Goal: Task Accomplishment & Management: Complete application form

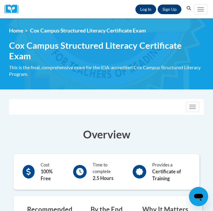
click at [150, 8] on link "Log In" at bounding box center [146, 10] width 21 height 10
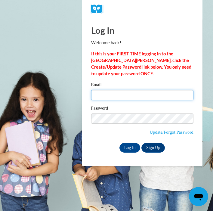
type input "rscaggs3@ivytech.edu"
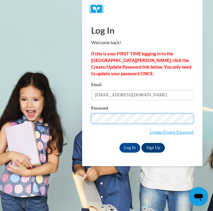
click at [130, 147] on input "Log In" at bounding box center [130, 148] width 21 height 10
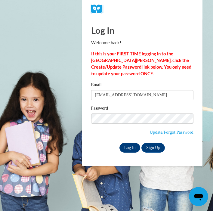
click at [126, 149] on input "Log In" at bounding box center [130, 148] width 21 height 10
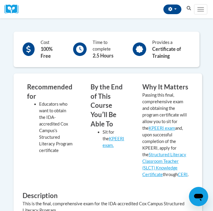
scroll to position [5, 0]
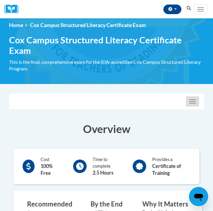
click at [193, 96] on button "Toggle navigation" at bounding box center [192, 101] width 13 height 10
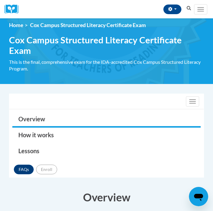
click at [193, 96] on button "Toggle navigation" at bounding box center [192, 101] width 13 height 10
click at [188, 96] on button "Toggle navigation" at bounding box center [192, 101] width 13 height 10
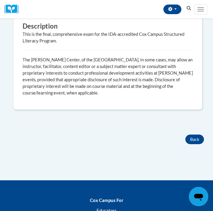
scroll to position [354, 0]
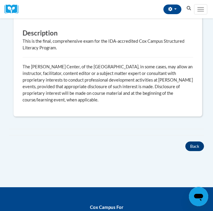
click at [197, 151] on button "Back" at bounding box center [195, 147] width 19 height 10
